Goal: Task Accomplishment & Management: Manage account settings

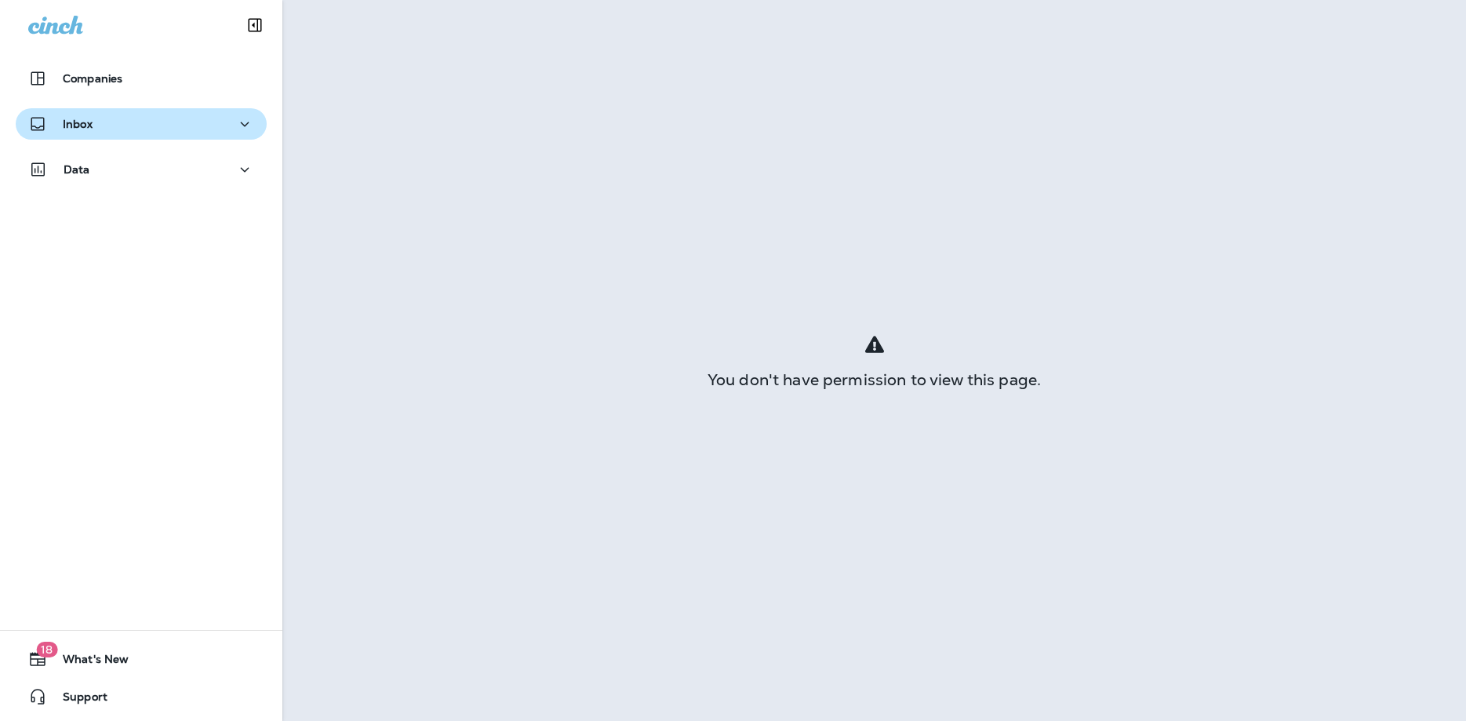
click at [79, 122] on p "Inbox" at bounding box center [78, 124] width 30 height 13
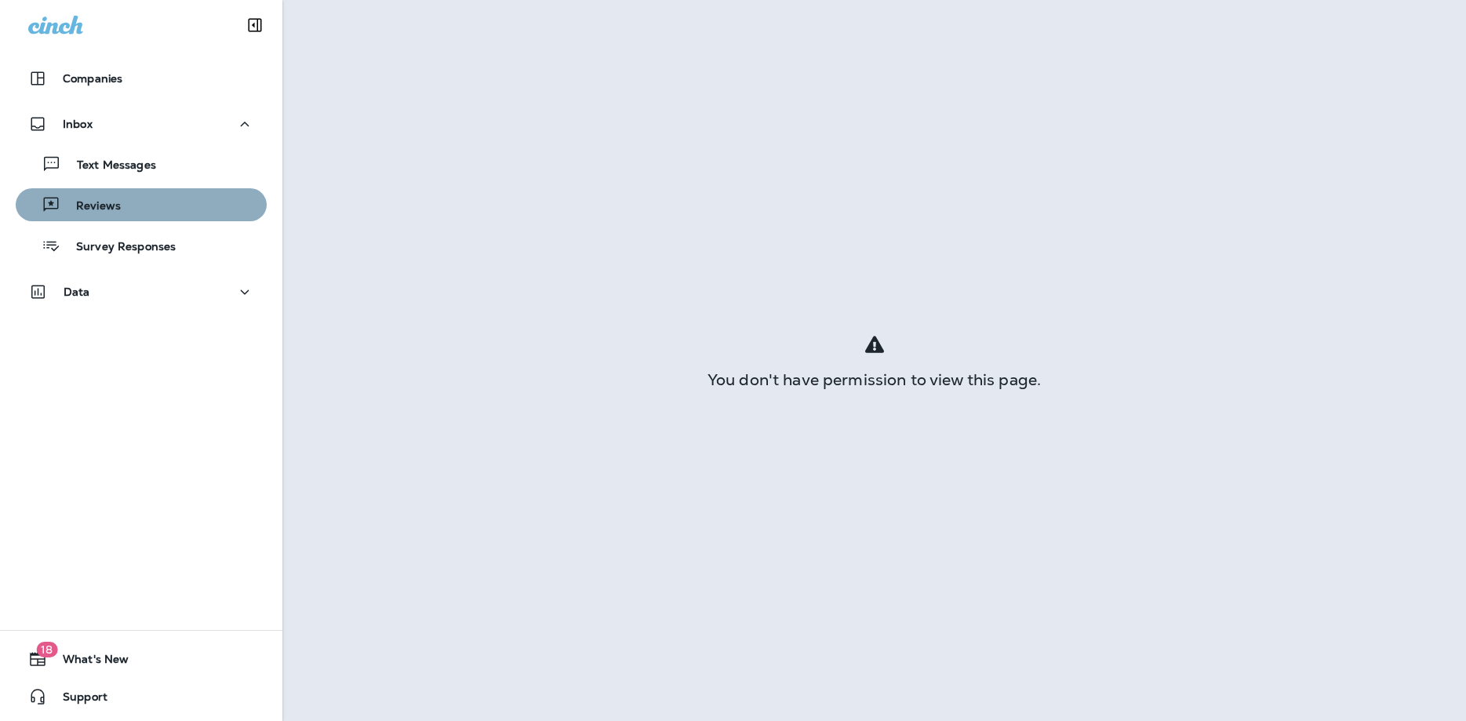
click at [86, 206] on p "Reviews" at bounding box center [90, 206] width 60 height 15
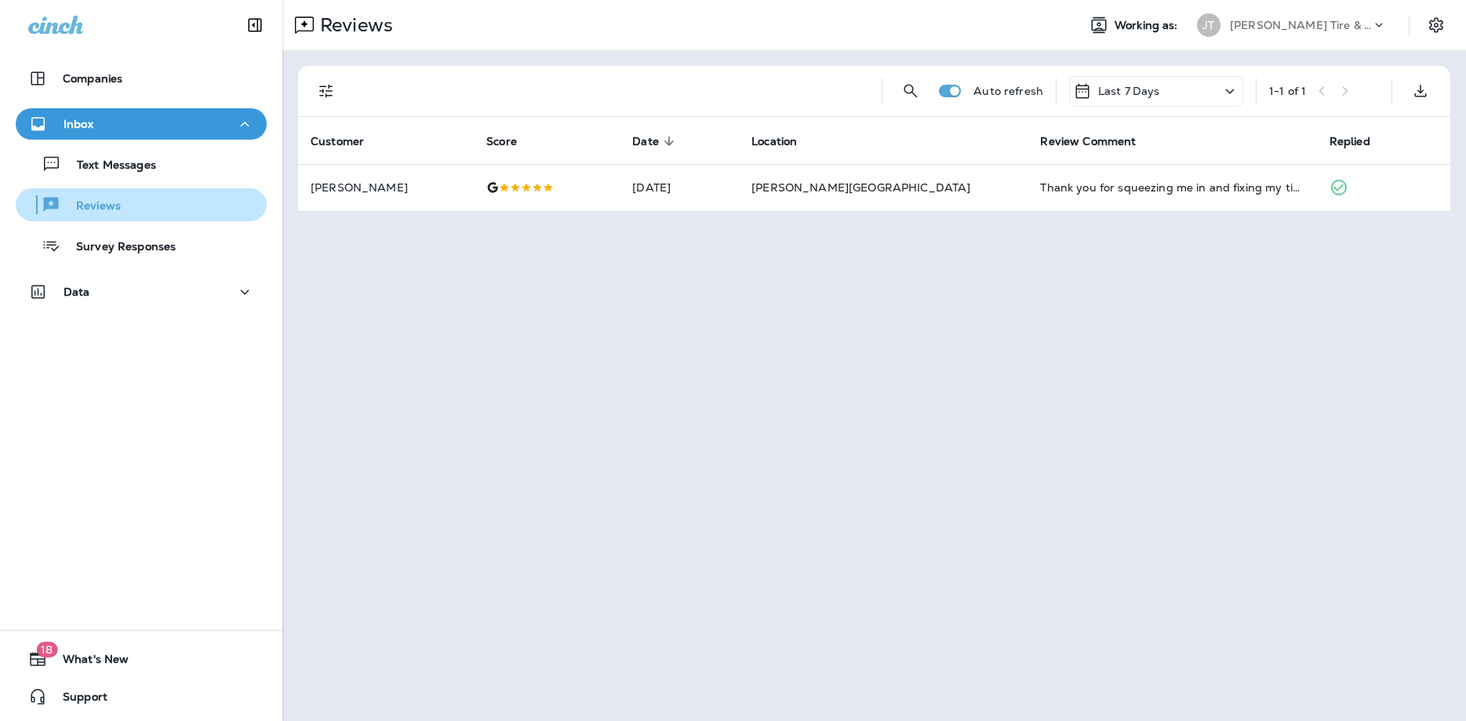
click at [100, 206] on p "Reviews" at bounding box center [90, 206] width 60 height 15
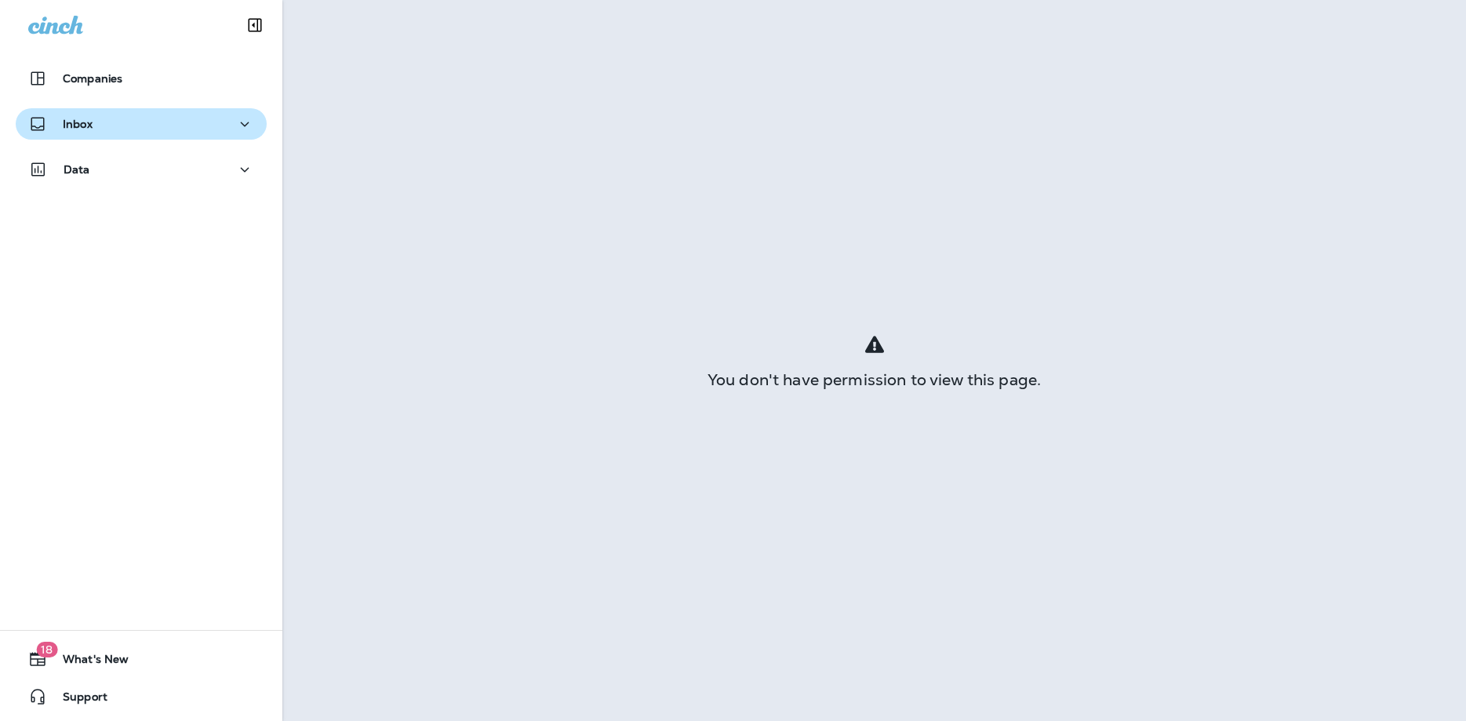
click at [78, 122] on p "Inbox" at bounding box center [78, 124] width 30 height 13
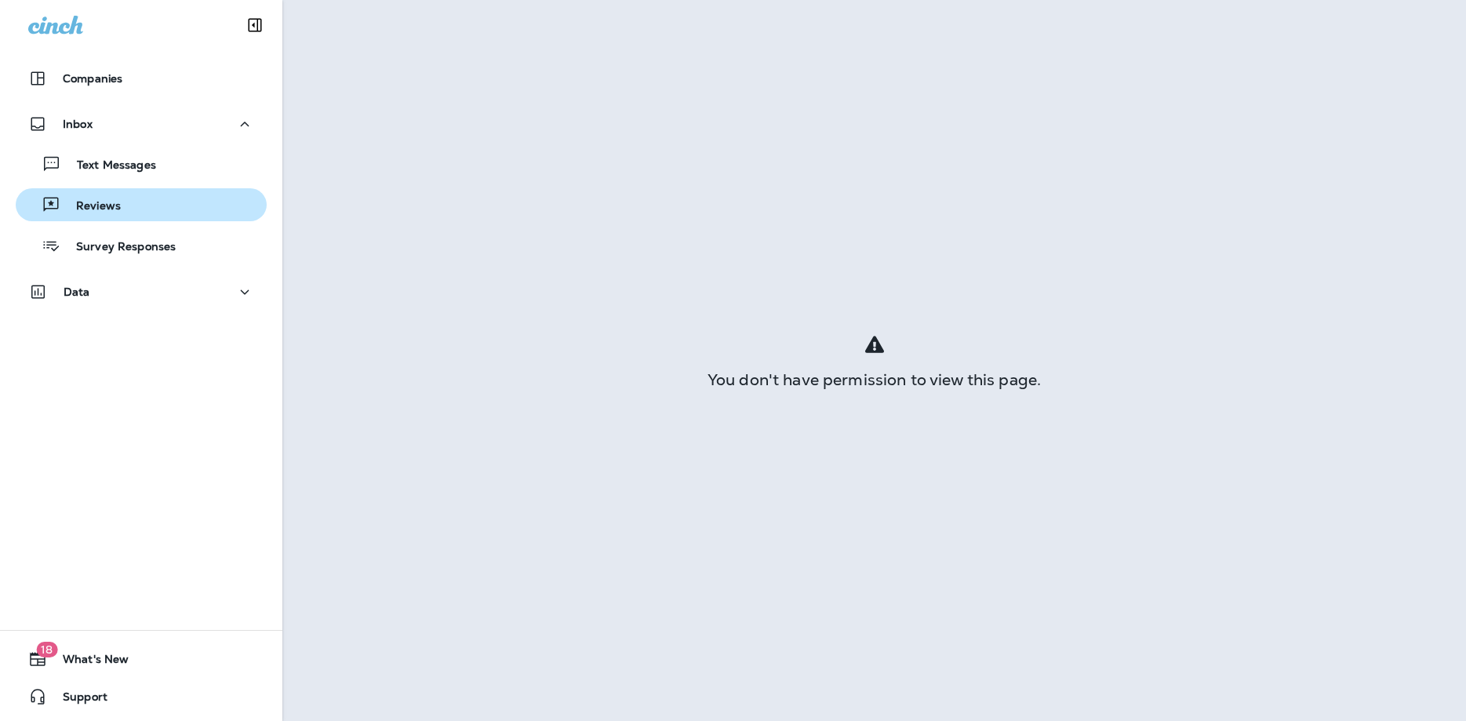
click at [89, 205] on p "Reviews" at bounding box center [90, 206] width 60 height 15
